Goal: Task Accomplishment & Management: Use online tool/utility

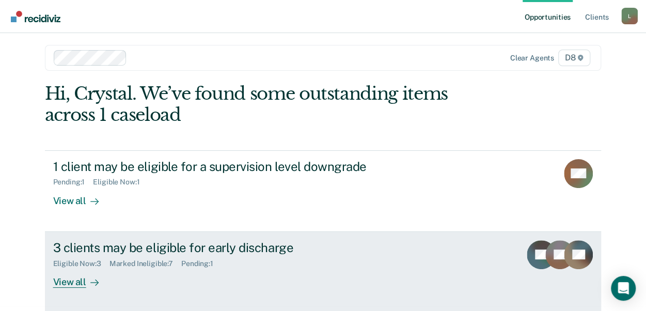
scroll to position [6, 0]
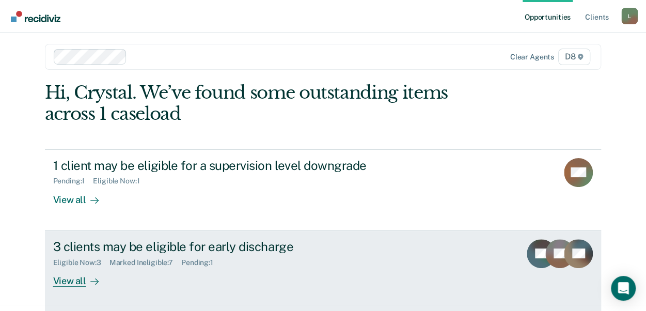
click at [67, 277] on div "View all" at bounding box center [82, 276] width 58 height 20
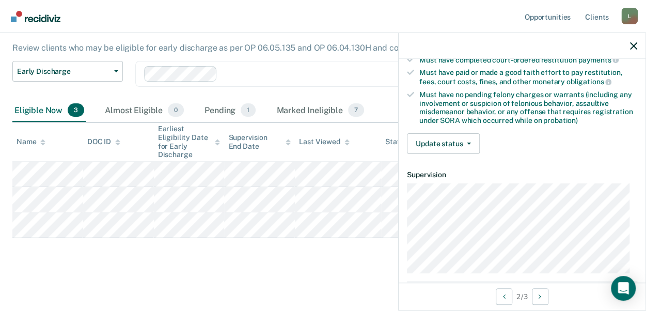
scroll to position [258, 0]
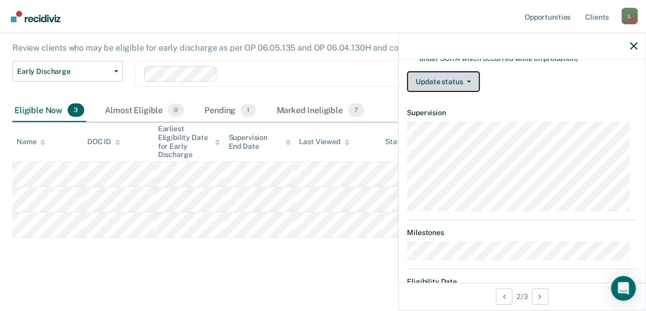
click at [437, 82] on button "Update status" at bounding box center [443, 81] width 73 height 21
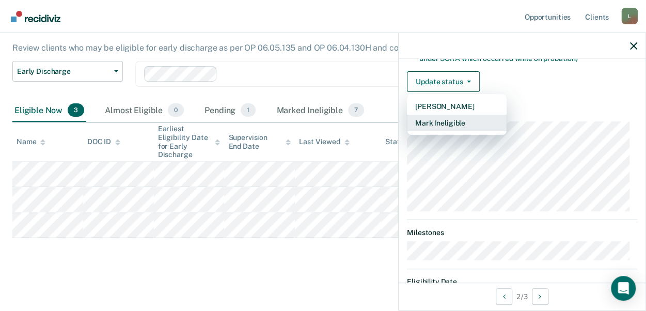
click at [430, 119] on button "Mark Ineligible" at bounding box center [457, 123] width 100 height 17
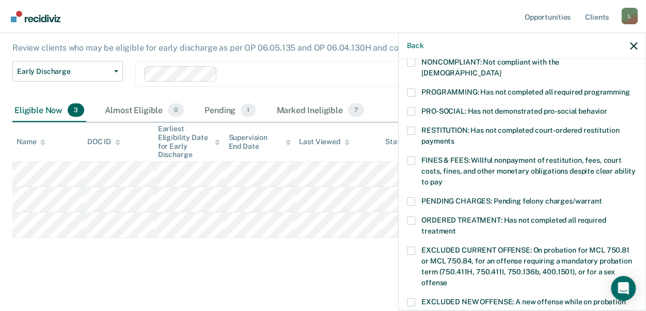
scroll to position [155, 0]
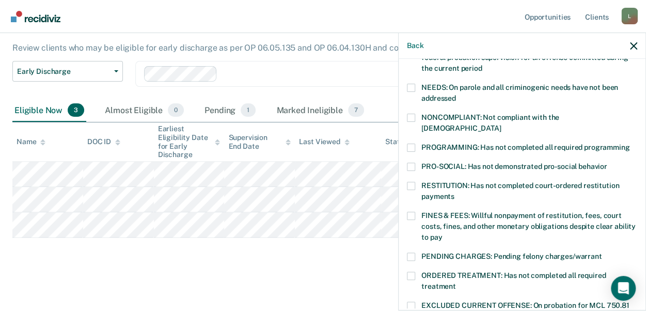
click at [411, 114] on span at bounding box center [411, 118] width 8 height 8
click at [501, 124] on input "NONCOMPLIANT: Not compliant with the [DEMOGRAPHIC_DATA]" at bounding box center [501, 124] width 0 height 0
click at [412, 143] on span at bounding box center [411, 147] width 8 height 8
click at [629, 143] on input "PROGRAMMING: Has not completed all required programming" at bounding box center [629, 143] width 0 height 0
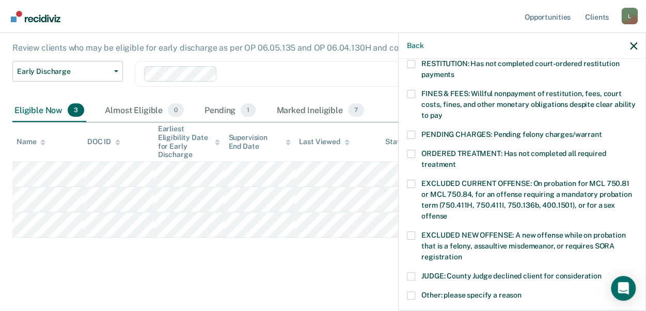
scroll to position [361, 0]
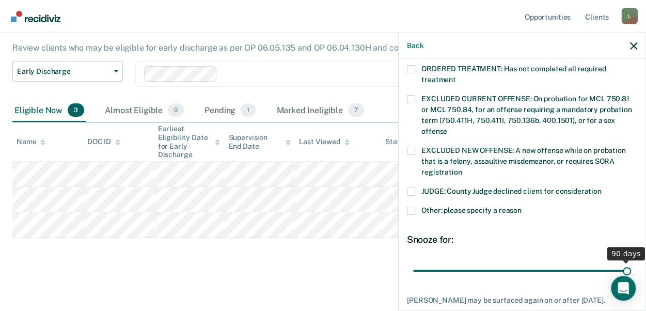
drag, startPoint x: 483, startPoint y: 259, endPoint x: 650, endPoint y: 257, distance: 167.2
type input "90"
click at [631, 261] on input "range" at bounding box center [522, 270] width 218 height 18
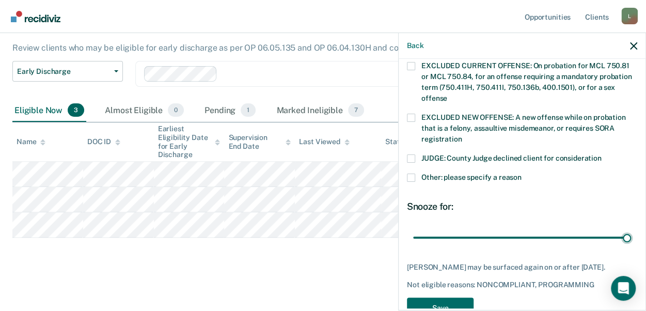
scroll to position [410, 0]
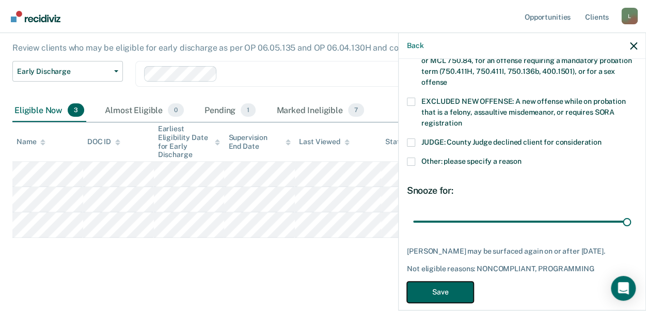
click at [433, 281] on button "Save" at bounding box center [440, 291] width 67 height 21
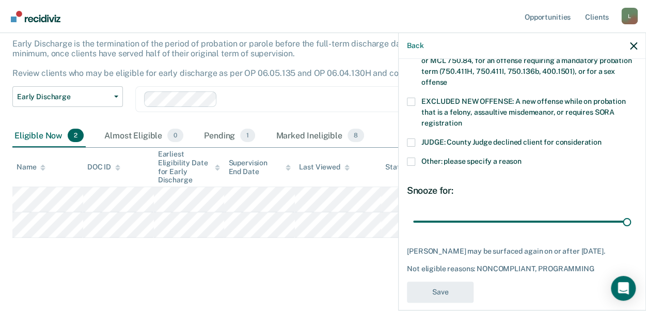
scroll to position [378, 0]
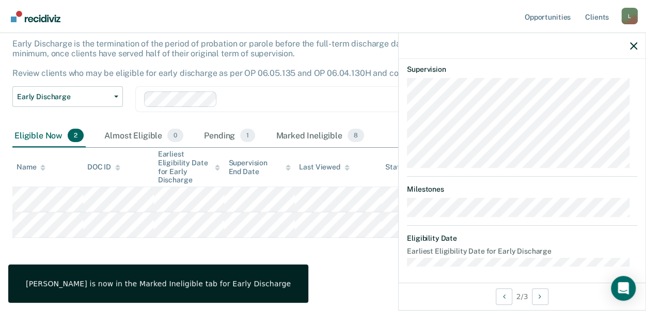
click at [325, 250] on div "Early Discharge Early Discharge is the termination of the period of probation o…" at bounding box center [322, 138] width 621 height 258
click at [633, 46] on icon "button" at bounding box center [633, 45] width 7 height 7
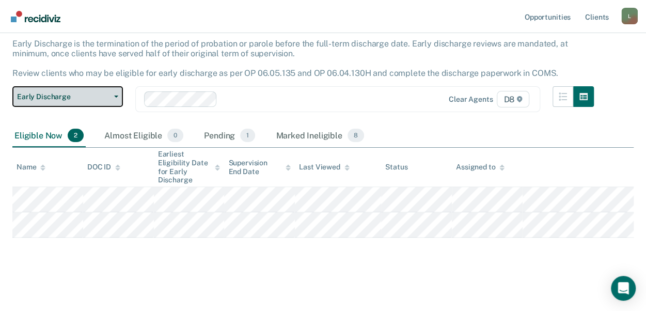
click at [79, 98] on span "Early Discharge" at bounding box center [63, 96] width 93 height 9
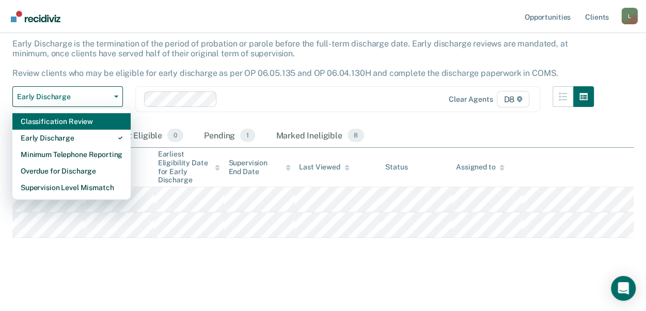
click at [66, 124] on div "Classification Review" at bounding box center [72, 121] width 102 height 17
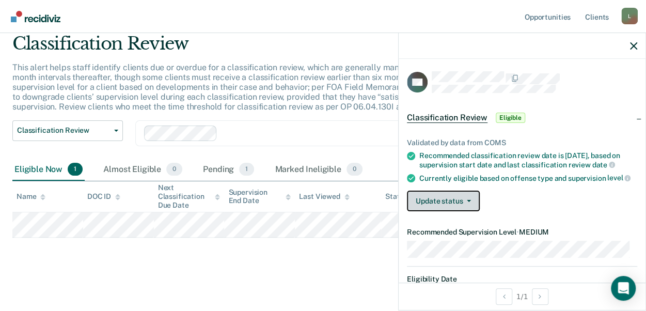
click at [448, 204] on button "Update status" at bounding box center [443, 200] width 73 height 21
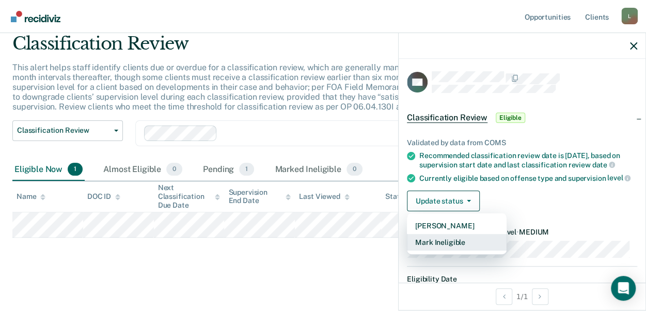
click at [449, 250] on button "Mark Ineligible" at bounding box center [457, 242] width 100 height 17
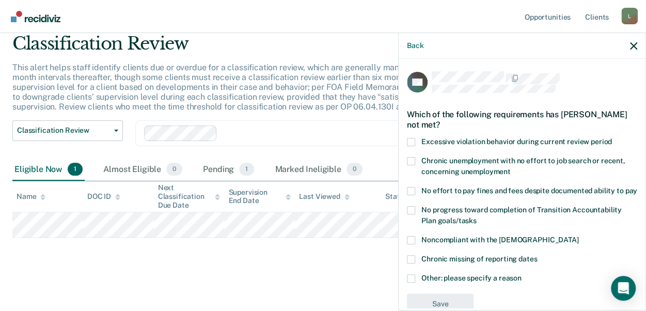
click at [411, 282] on span at bounding box center [411, 278] width 8 height 8
click at [521, 274] on input "Other: please specify a reason" at bounding box center [521, 274] width 0 height 0
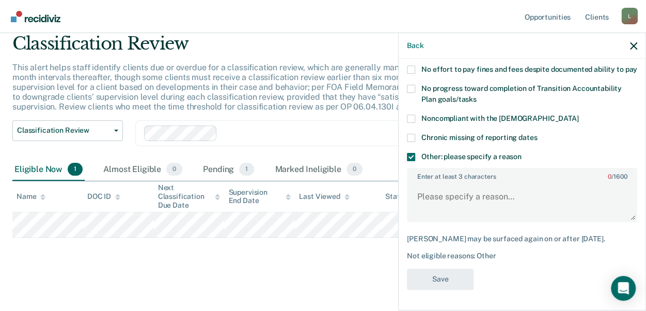
scroll to position [139, 0]
click at [456, 194] on textarea "Enter at least 3 characters 0 / 1600" at bounding box center [522, 201] width 228 height 38
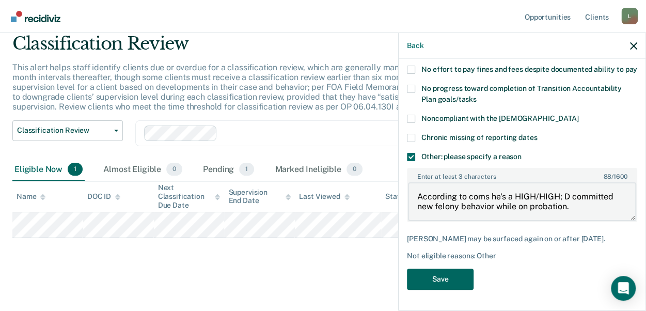
type textarea "According to coms he's a HIGH/HIGH; D committed new felony behavior while on pr…"
click at [465, 280] on button "Save" at bounding box center [440, 278] width 67 height 21
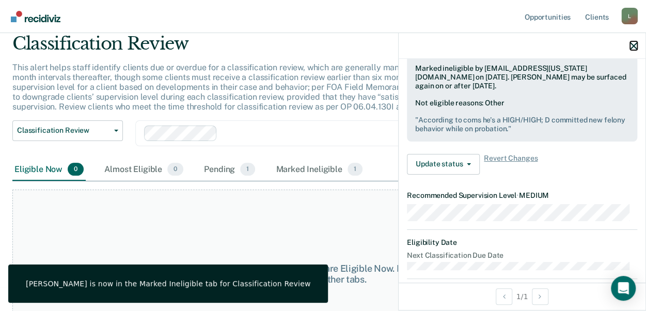
click at [632, 45] on icon "button" at bounding box center [633, 45] width 7 height 7
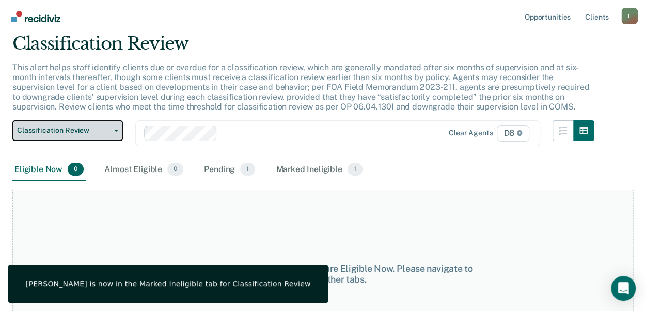
click at [89, 134] on span "Classification Review" at bounding box center [63, 130] width 93 height 9
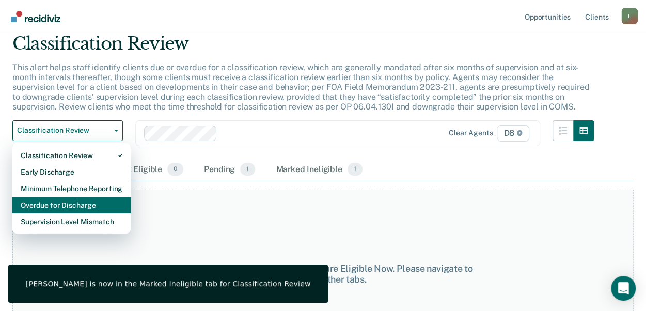
click at [71, 204] on div "Overdue for Discharge" at bounding box center [72, 205] width 102 height 17
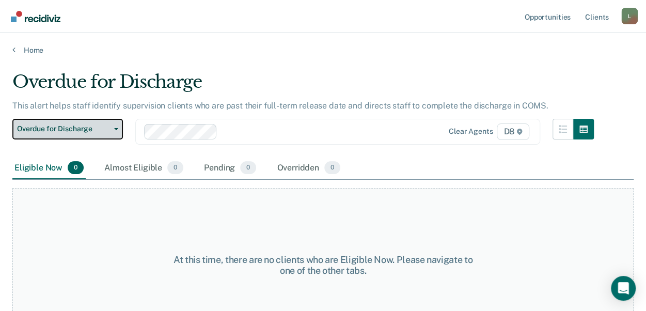
drag, startPoint x: 88, startPoint y: 125, endPoint x: 84, endPoint y: 131, distance: 6.7
click at [87, 126] on span "Overdue for Discharge" at bounding box center [63, 128] width 93 height 9
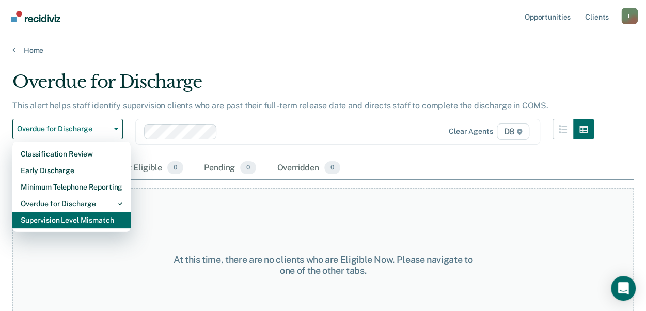
click at [56, 220] on div "Supervision Level Mismatch" at bounding box center [72, 220] width 102 height 17
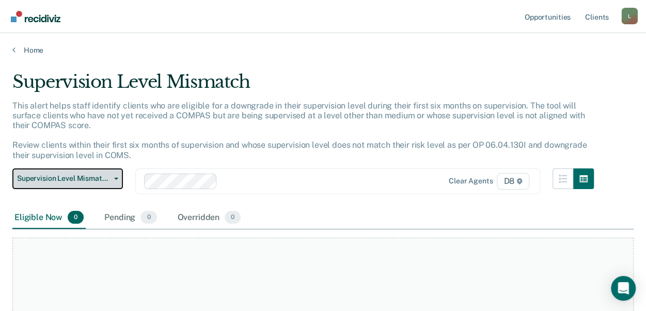
click at [75, 173] on button "Supervision Level Mismatch" at bounding box center [67, 178] width 110 height 21
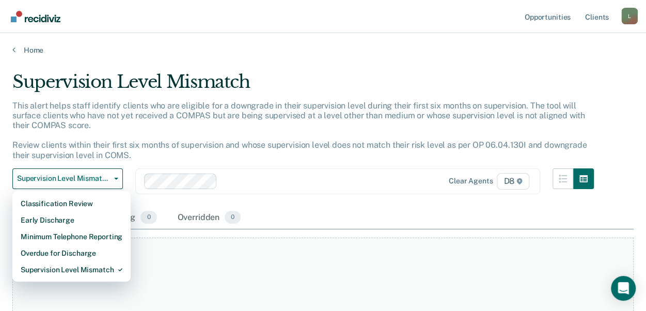
click at [508, 90] on div "Supervision Level Mismatch" at bounding box center [302, 85] width 581 height 29
